Goal: Transaction & Acquisition: Purchase product/service

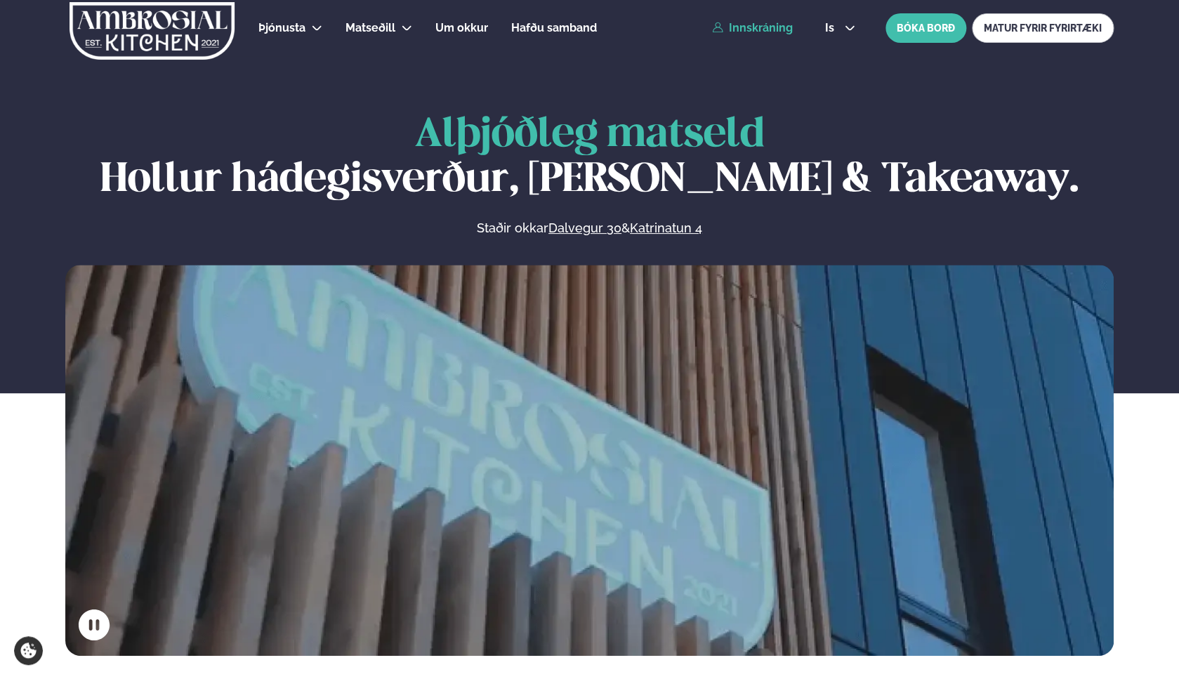
click at [775, 28] on link "Innskráning" at bounding box center [752, 28] width 81 height 13
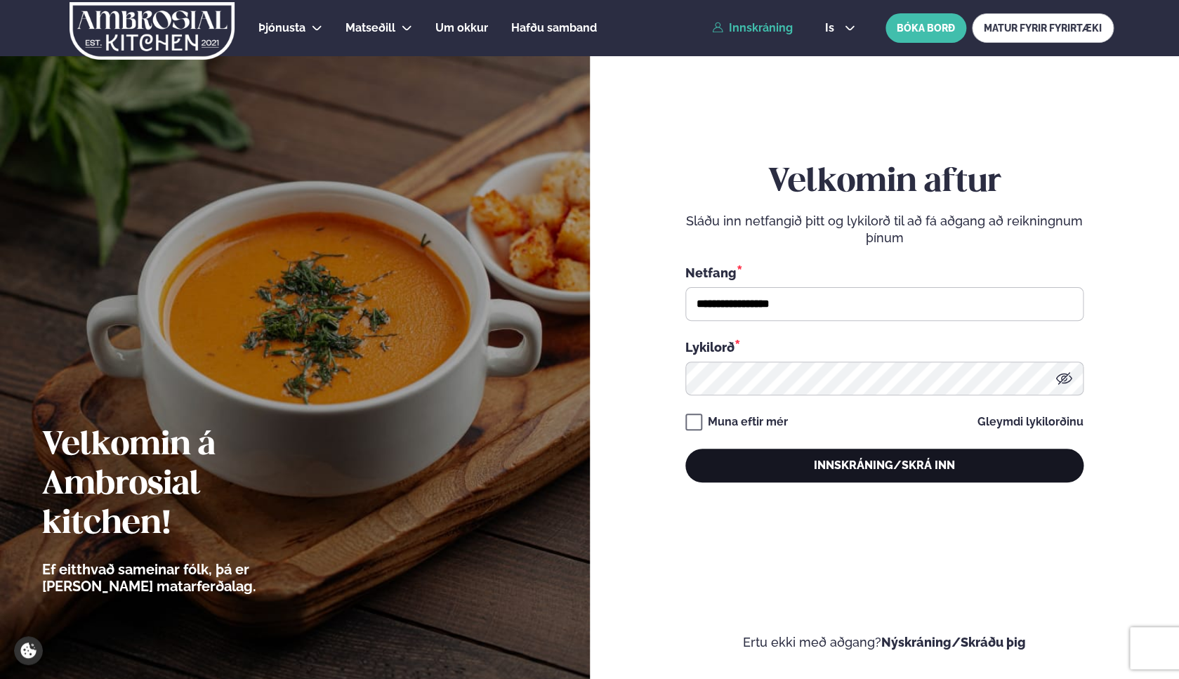
click at [790, 454] on button "Innskráning/Skrá inn" at bounding box center [884, 466] width 398 height 34
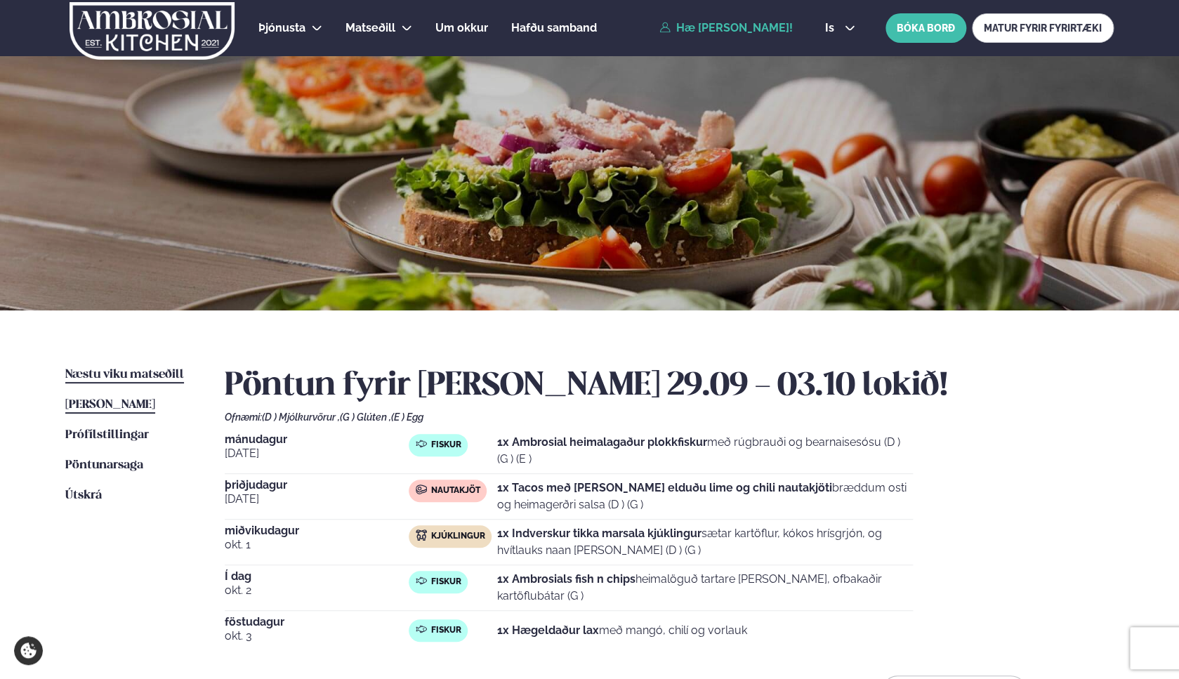
click at [93, 370] on span "Næstu viku matseðill" at bounding box center [124, 375] width 119 height 12
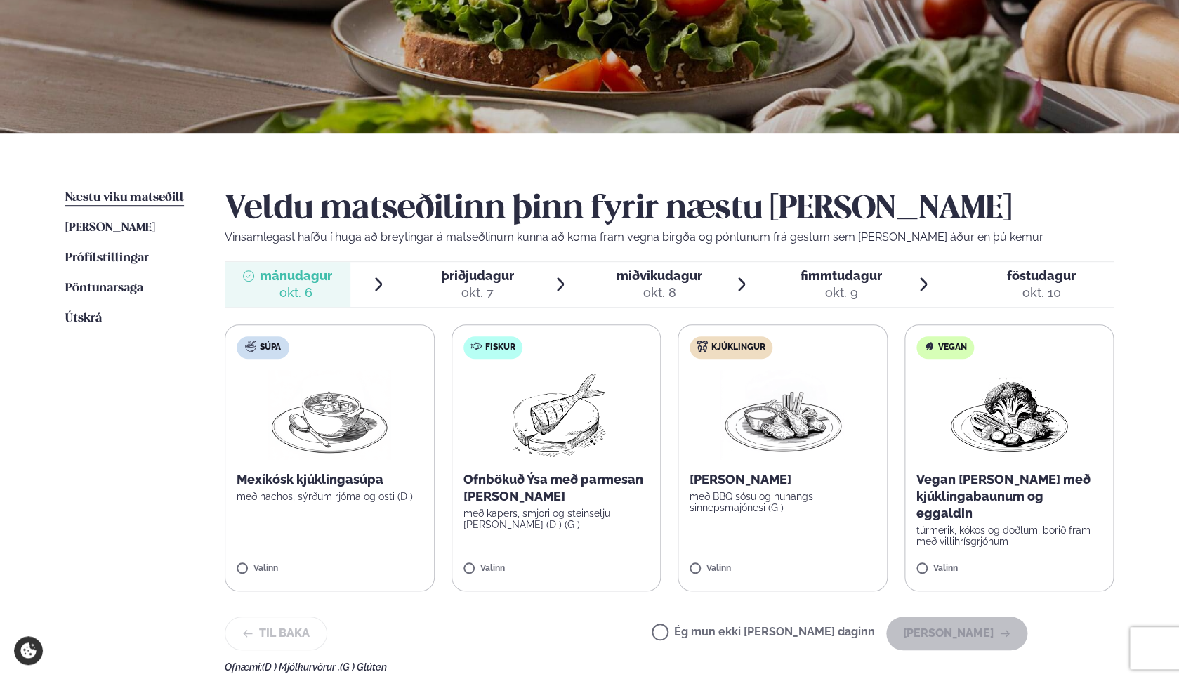
scroll to position [187, 0]
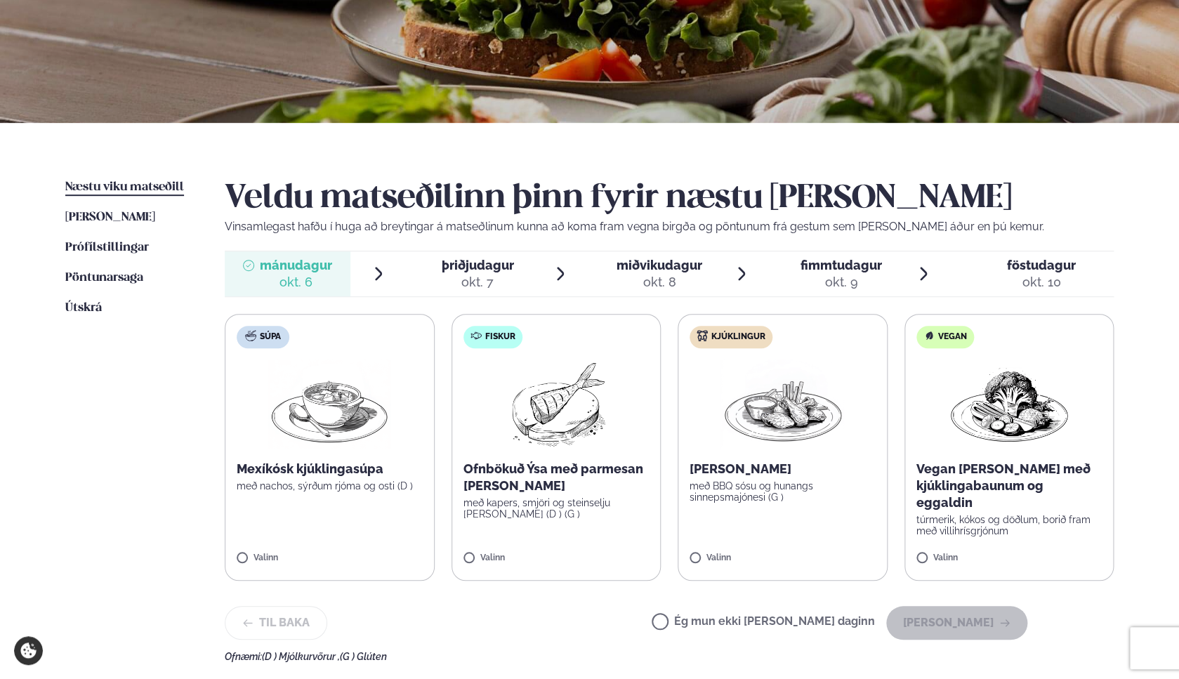
click at [585, 511] on p "með kapers, smjöri og steinselju [PERSON_NAME] (D ) (G )" at bounding box center [556, 508] width 186 height 22
click at [510, 550] on icon at bounding box center [515, 552] width 14 height 14
click at [509, 553] on icon at bounding box center [515, 552] width 14 height 14
click at [350, 477] on p "Mexíkósk kjúklingasúpa" at bounding box center [330, 469] width 186 height 17
click at [958, 631] on button "[PERSON_NAME]" at bounding box center [956, 623] width 141 height 34
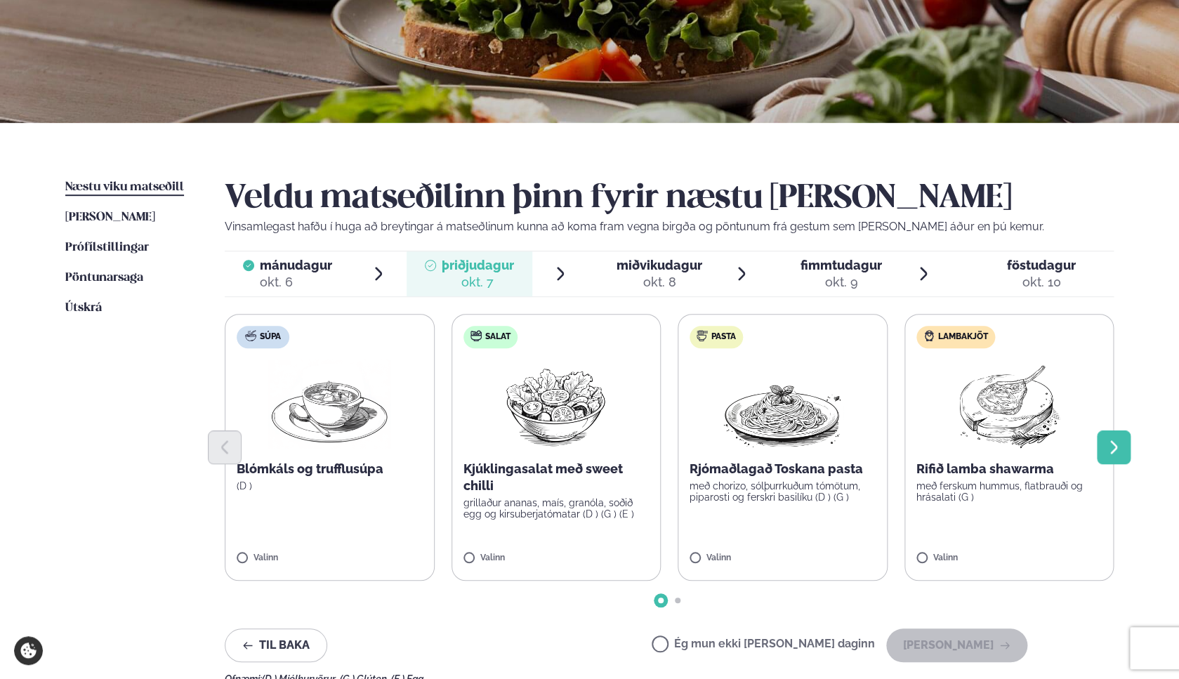
click at [1121, 453] on icon "Next slide" at bounding box center [1113, 447] width 17 height 17
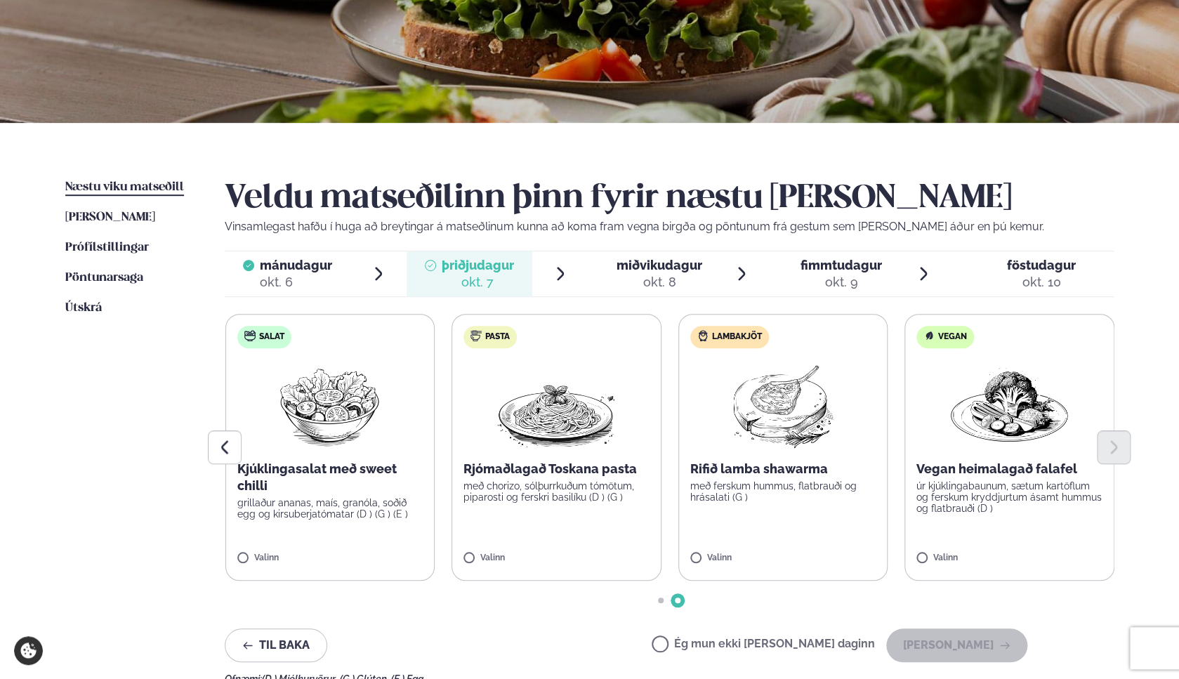
click at [401, 514] on p "grillaður ananas, maís, granóla, soðið egg og kirsuberjatómatar (D ) (G ) (E )" at bounding box center [330, 508] width 186 height 22
click at [380, 407] on img at bounding box center [329, 404] width 124 height 90
click at [986, 638] on button "[PERSON_NAME]" at bounding box center [956, 645] width 141 height 34
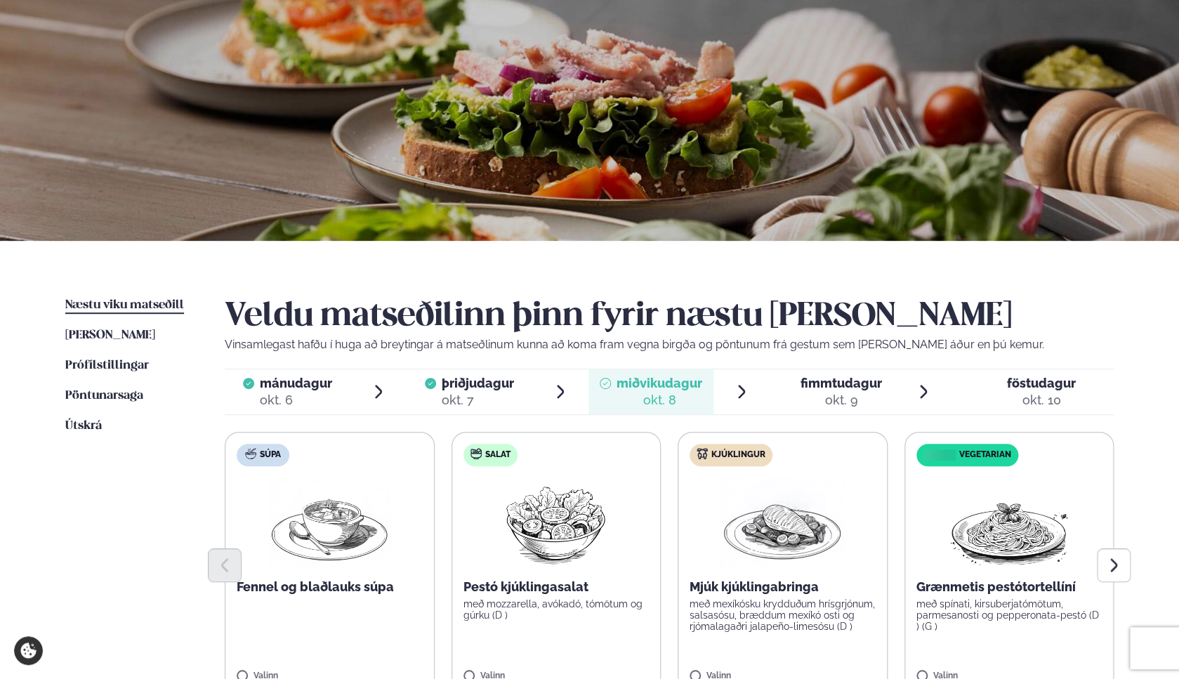
scroll to position [184, 0]
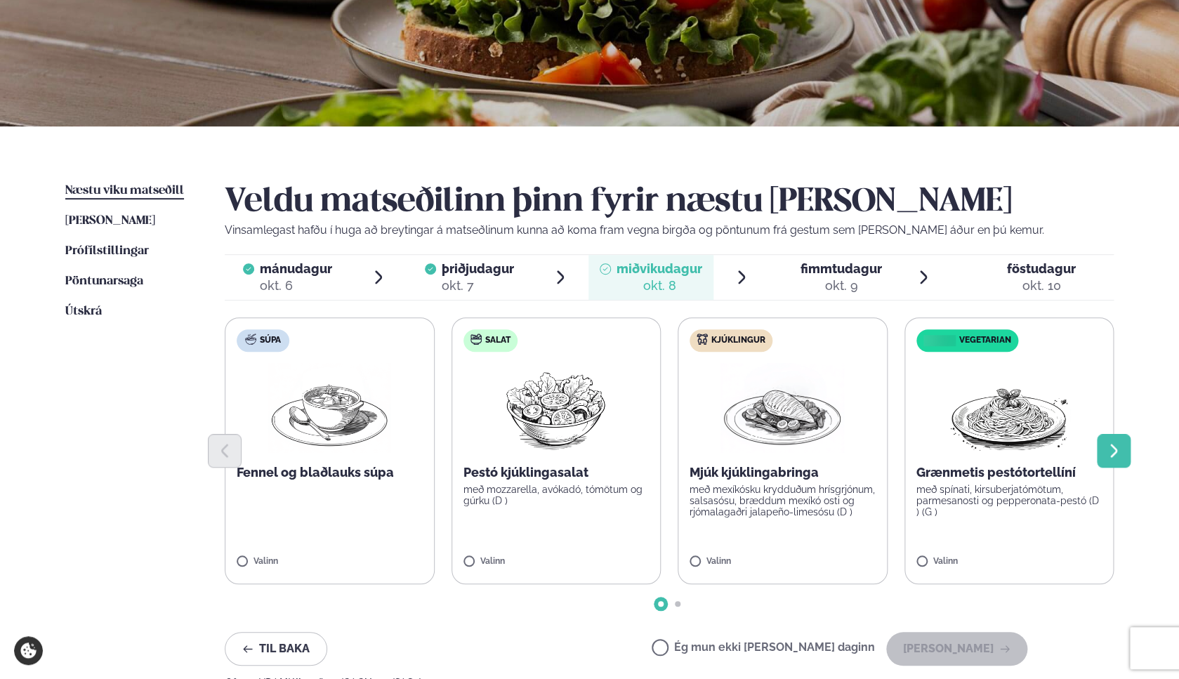
click at [1111, 451] on icon "Next slide" at bounding box center [1113, 450] width 17 height 17
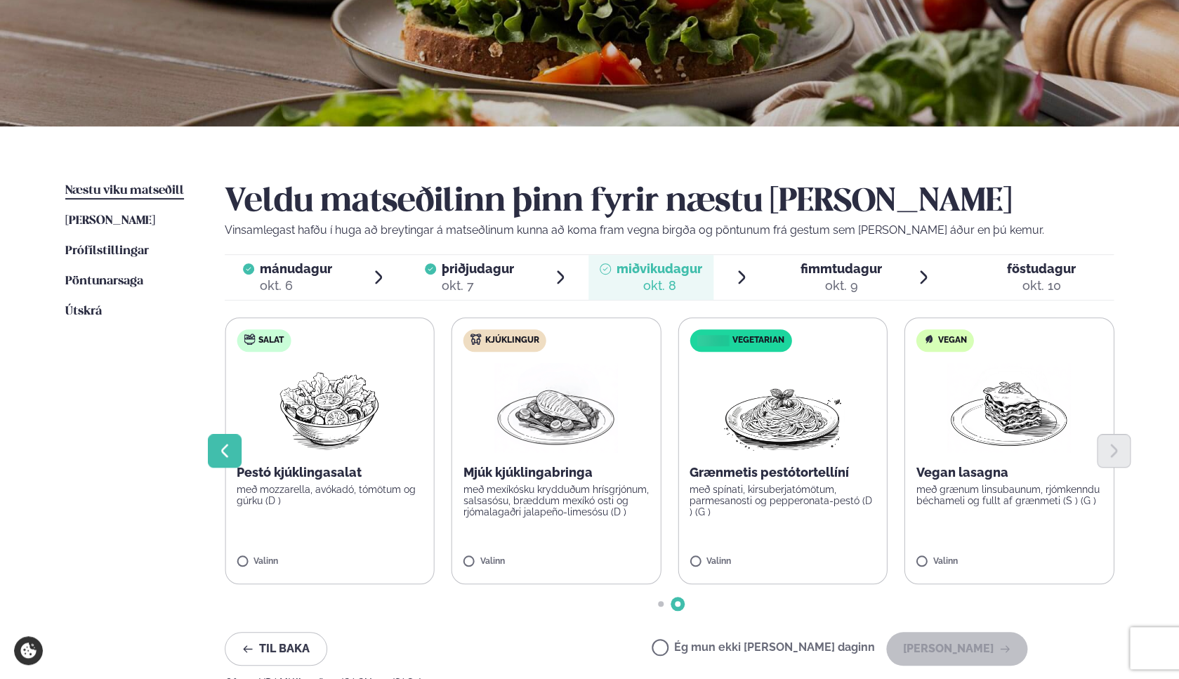
click at [217, 451] on icon "Previous slide" at bounding box center [224, 450] width 17 height 17
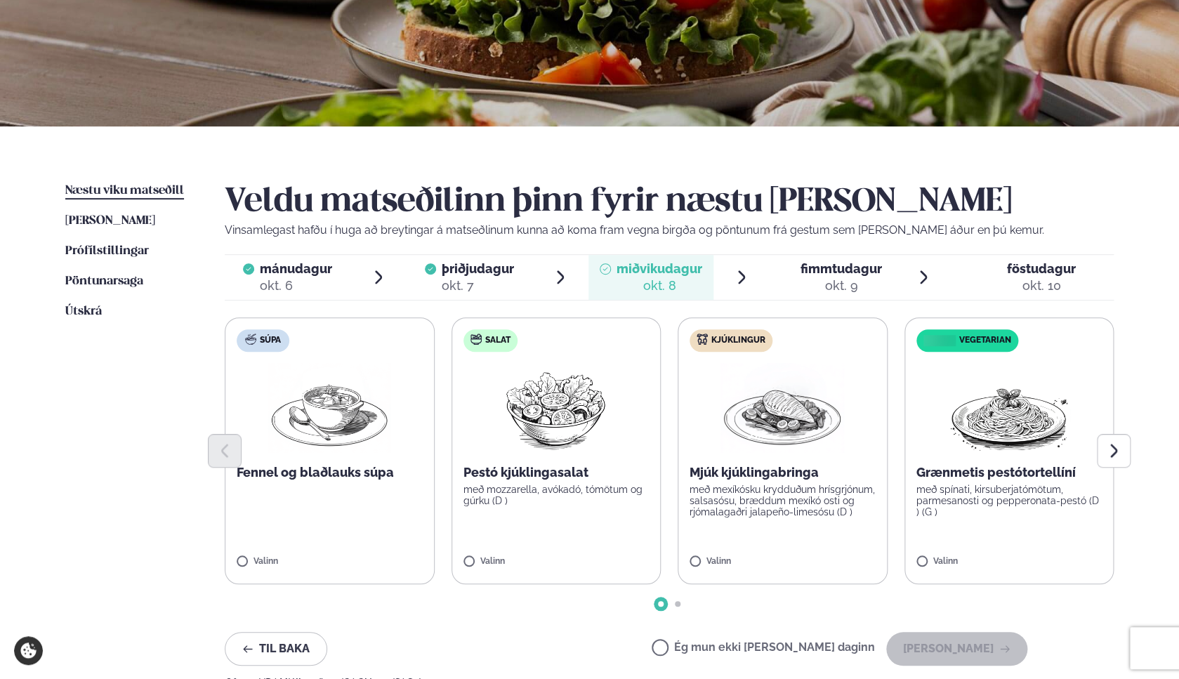
click at [713, 382] on label "Kjúklingur Mjúk kjúklingabringa með mexíkósku krydduðum hrísgrjónum, salsasósu,…" at bounding box center [783, 450] width 210 height 267
click at [971, 654] on button "[PERSON_NAME]" at bounding box center [956, 649] width 141 height 34
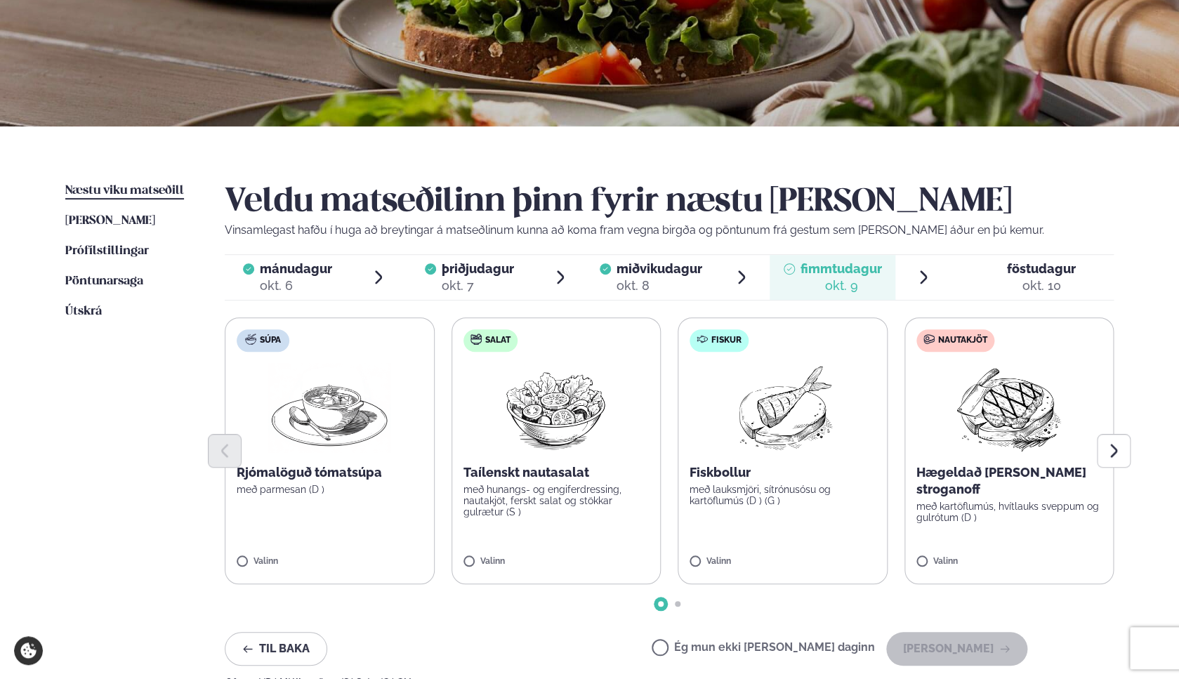
click at [769, 500] on p "með lauksmjöri, sítrónusósu og kartöflumús (D ) (G )" at bounding box center [782, 495] width 186 height 22
click at [951, 647] on button "[PERSON_NAME]" at bounding box center [956, 649] width 141 height 34
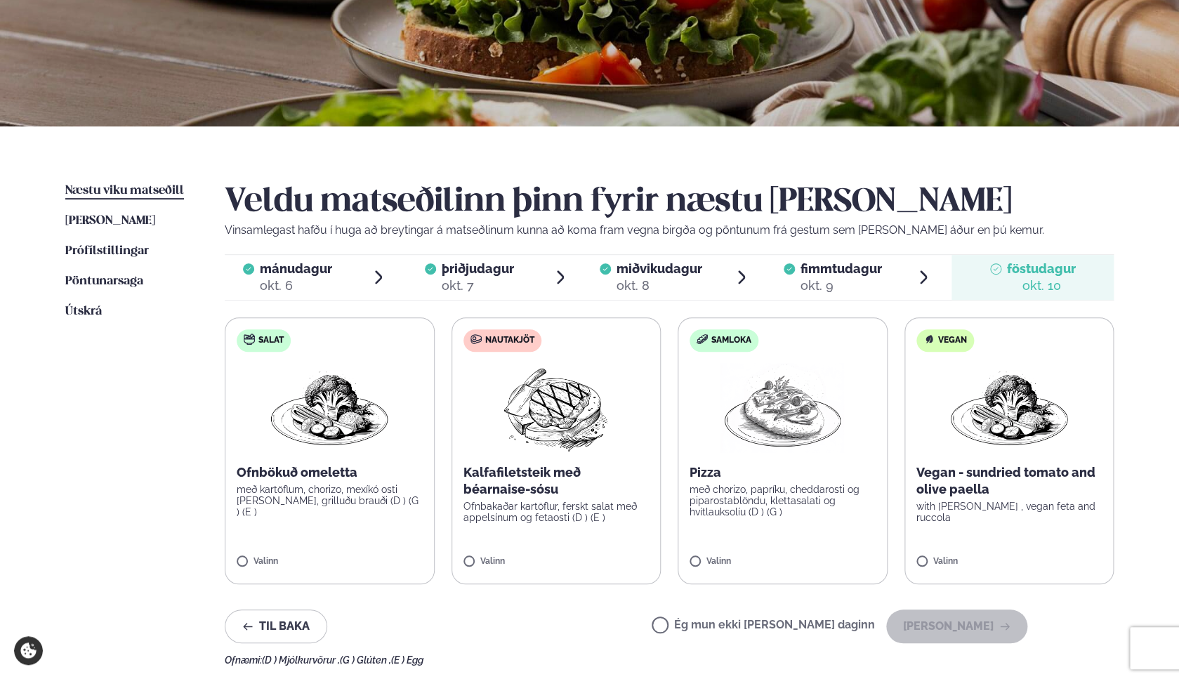
click at [336, 531] on label "Salat Ofnbökuð omeletta með kartöflum, chorizo, mexíkó osti [PERSON_NAME], gril…" at bounding box center [330, 450] width 210 height 267
